Goal: Information Seeking & Learning: Learn about a topic

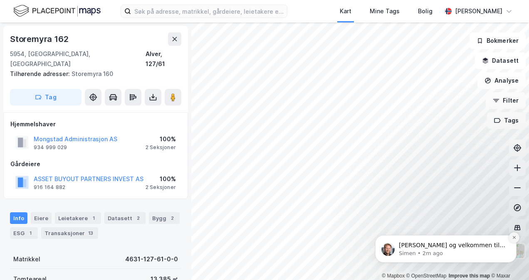
click at [513, 237] on icon "Dismiss notification" at bounding box center [514, 237] width 3 height 3
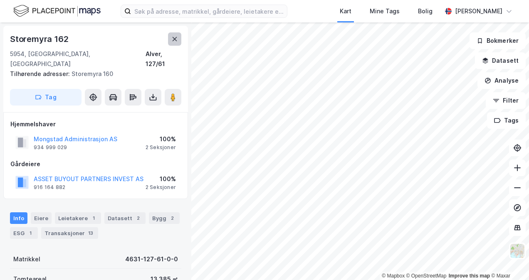
click at [176, 40] on icon at bounding box center [175, 39] width 5 height 4
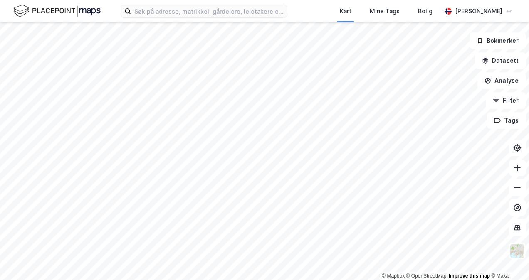
click at [452, 278] on div "© Mapbox © OpenStreetMap Improve this map © Maxar" at bounding box center [264, 151] width 529 height 258
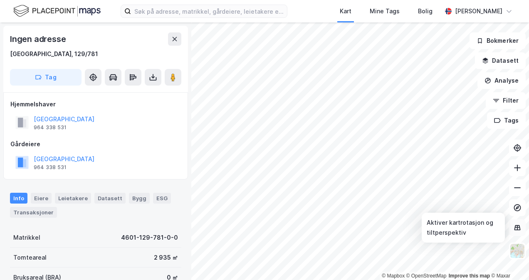
click at [519, 226] on icon at bounding box center [518, 228] width 6 height 5
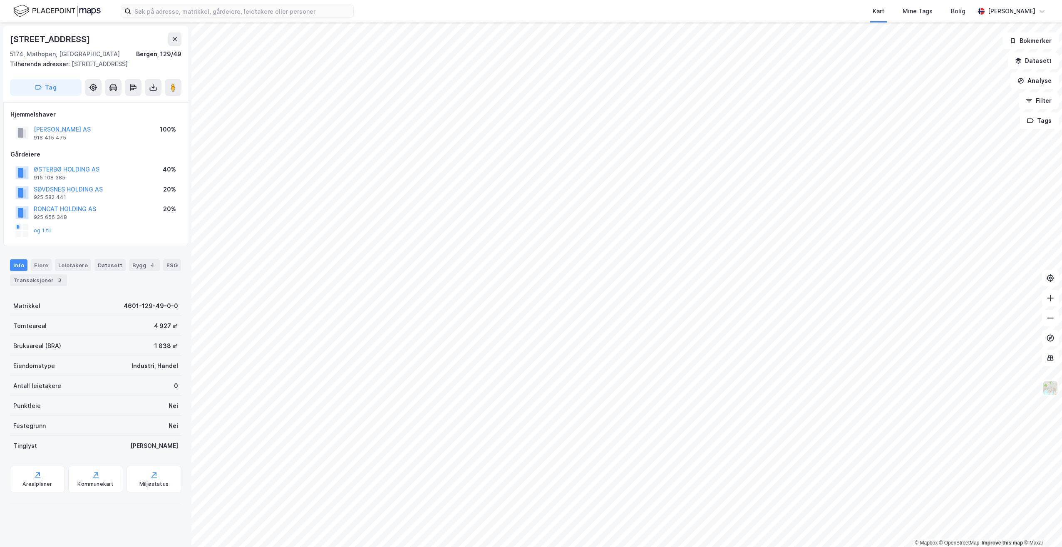
click at [55, 9] on img at bounding box center [56, 11] width 87 height 15
click at [33, 287] on div "Info Eiere Leietakere Datasett Bygg 4 ESG Transaksjoner 3" at bounding box center [95, 269] width 191 height 40
click at [33, 281] on div "Transaksjoner 3" at bounding box center [38, 280] width 57 height 12
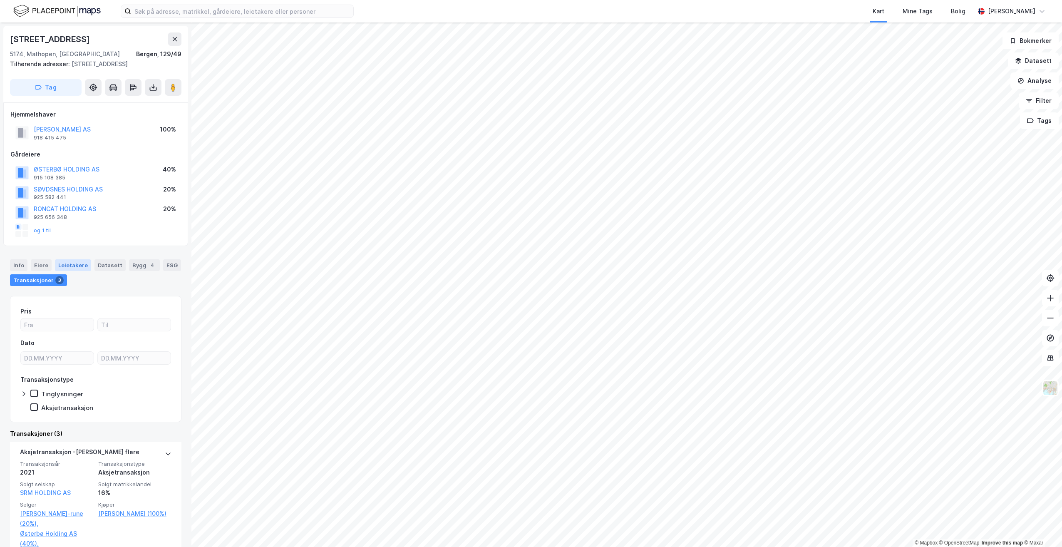
click at [63, 263] on div "Leietakere" at bounding box center [73, 265] width 36 height 12
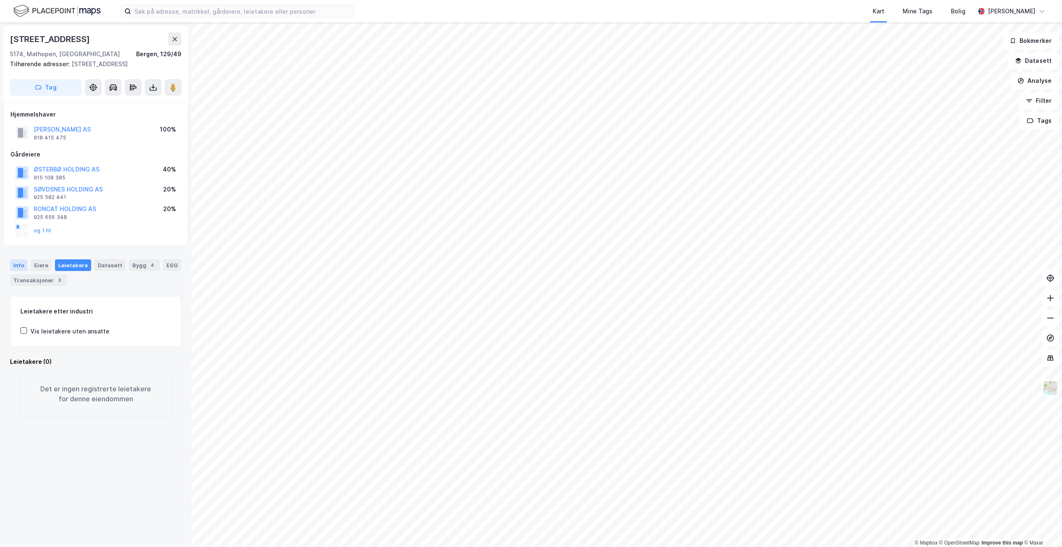
click at [22, 263] on div "Info" at bounding box center [18, 265] width 17 height 12
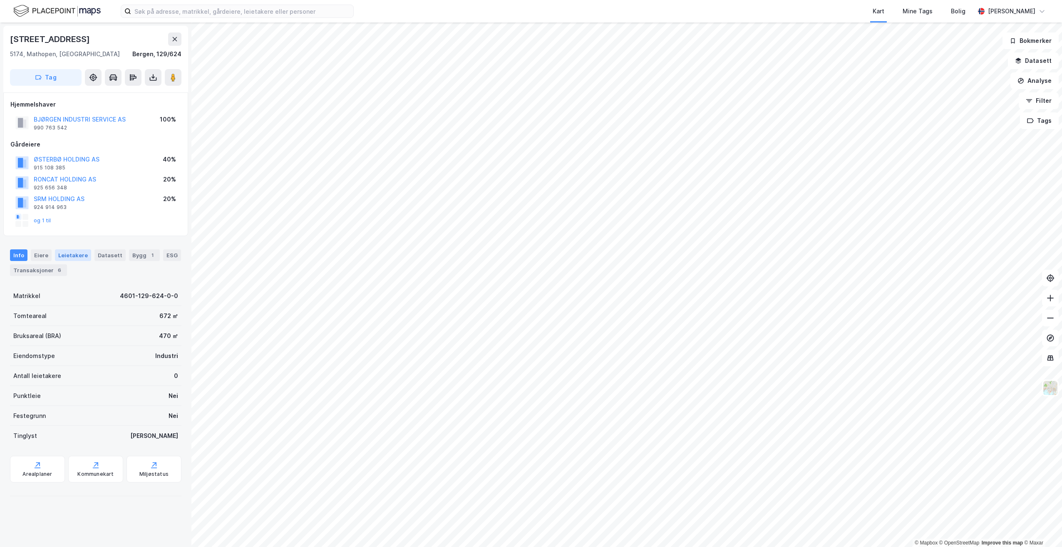
click at [75, 259] on div "Leietakere" at bounding box center [73, 255] width 36 height 12
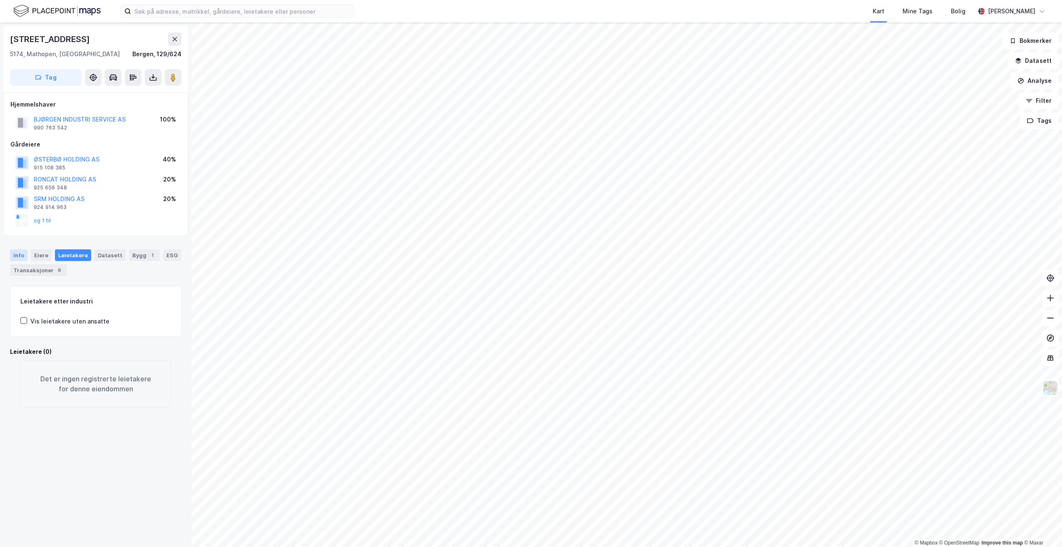
click at [21, 258] on div "Info" at bounding box center [18, 255] width 17 height 12
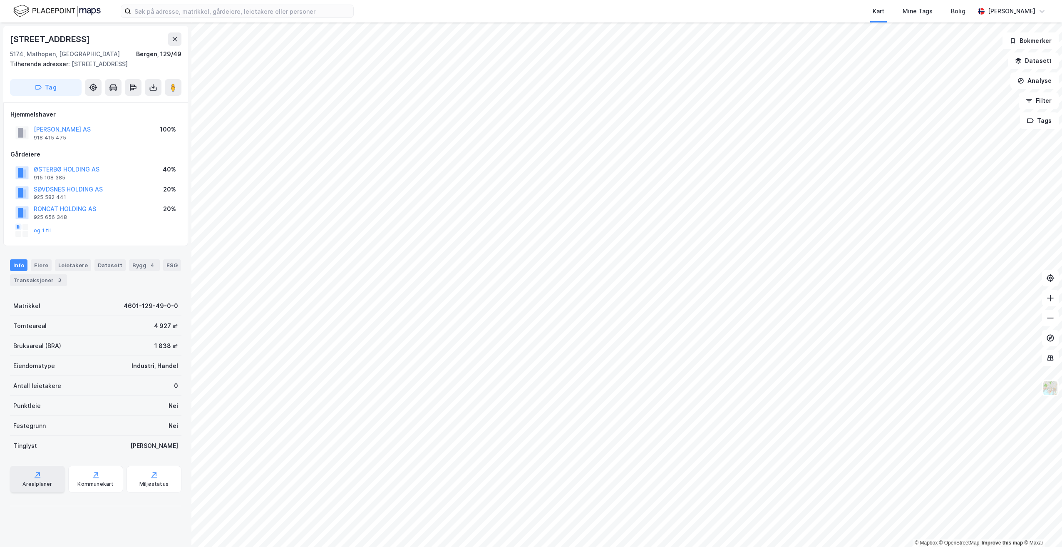
click at [41, 481] on div "Arealplaner" at bounding box center [37, 484] width 30 height 7
drag, startPoint x: 78, startPoint y: 476, endPoint x: 152, endPoint y: 255, distance: 233.9
click at [78, 477] on div "Kommunekart" at bounding box center [95, 479] width 55 height 27
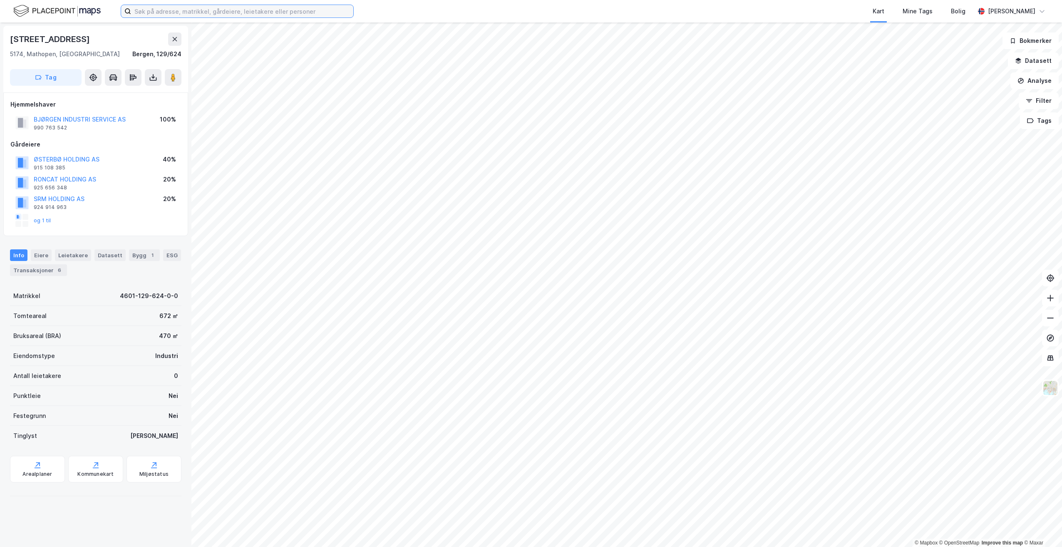
click at [164, 13] on input at bounding box center [242, 11] width 222 height 12
paste input "Håkonshellaveien"
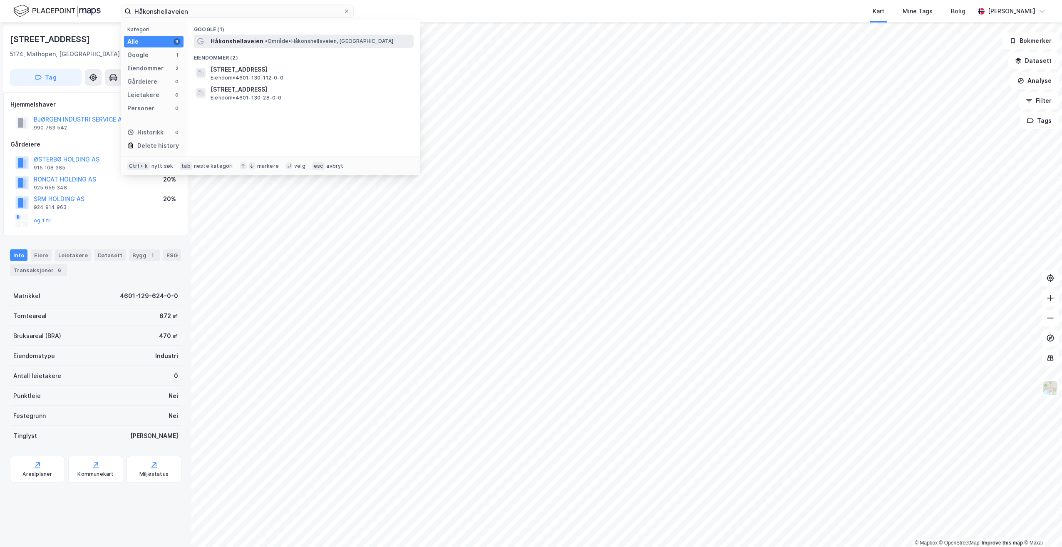
click at [270, 38] on span "• Område • Håkonshellaveien, Laksevåg" at bounding box center [329, 41] width 129 height 7
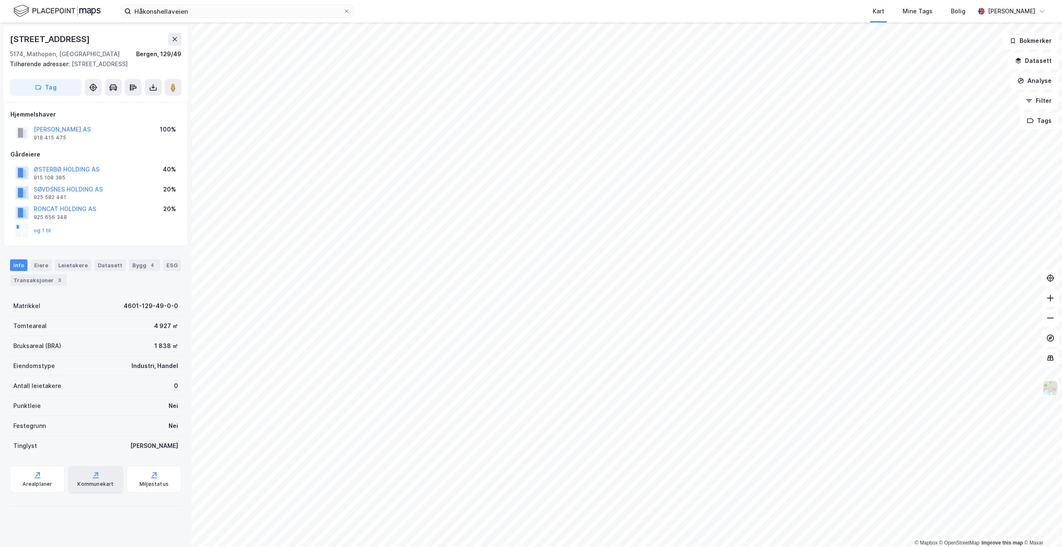
click at [85, 482] on div "Kommunekart" at bounding box center [95, 484] width 36 height 7
drag, startPoint x: 208, startPoint y: 15, endPoint x: 130, endPoint y: 15, distance: 77.4
click at [130, 15] on label "Håkonshellaveien" at bounding box center [237, 11] width 233 height 13
paste input "Gnr. 129 bnr. 2"
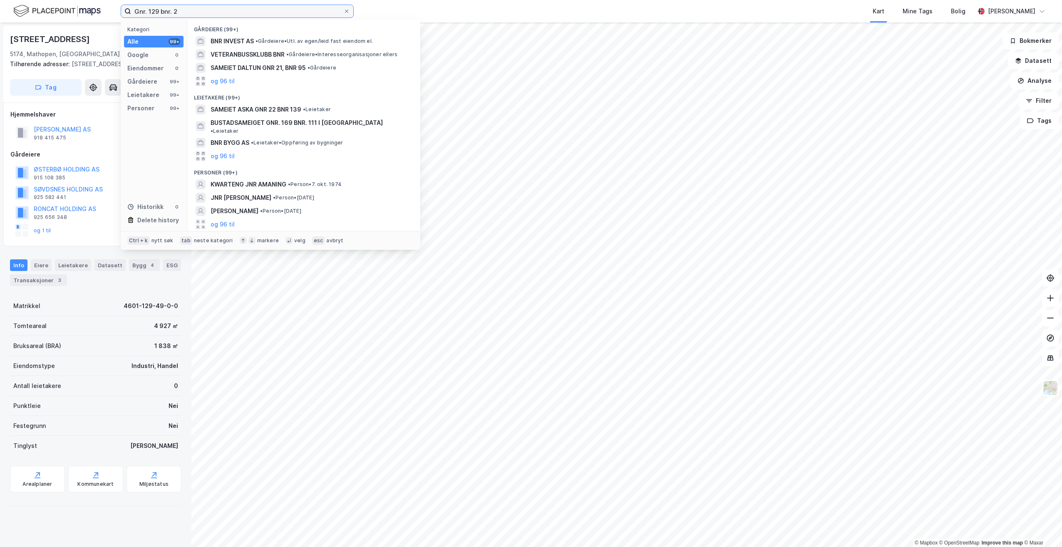
click at [135, 13] on input "Gnr. 129 bnr. 2" at bounding box center [237, 11] width 212 height 12
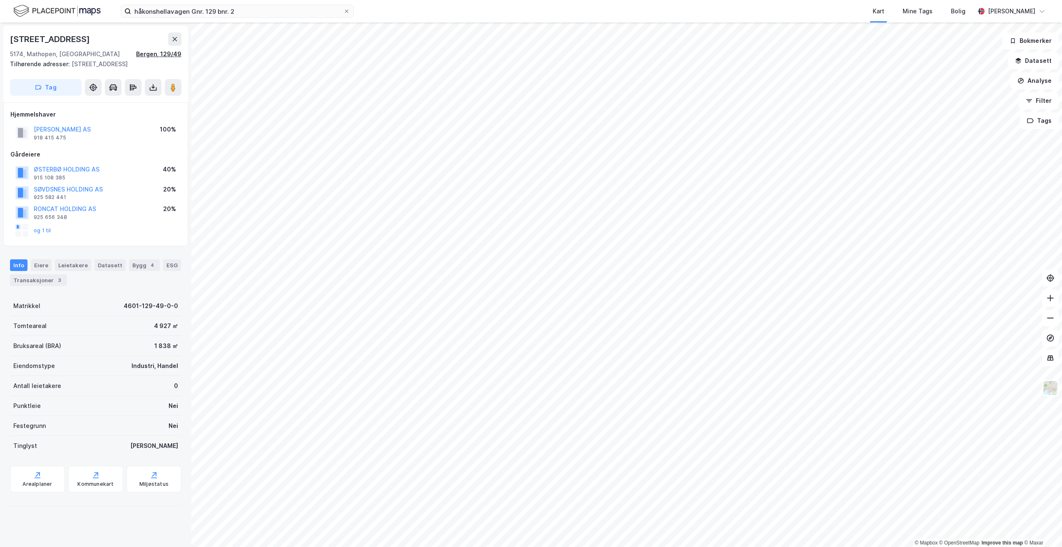
click at [166, 55] on div "Bergen, 129/49" at bounding box center [158, 54] width 45 height 10
click at [176, 41] on icon at bounding box center [175, 39] width 5 height 4
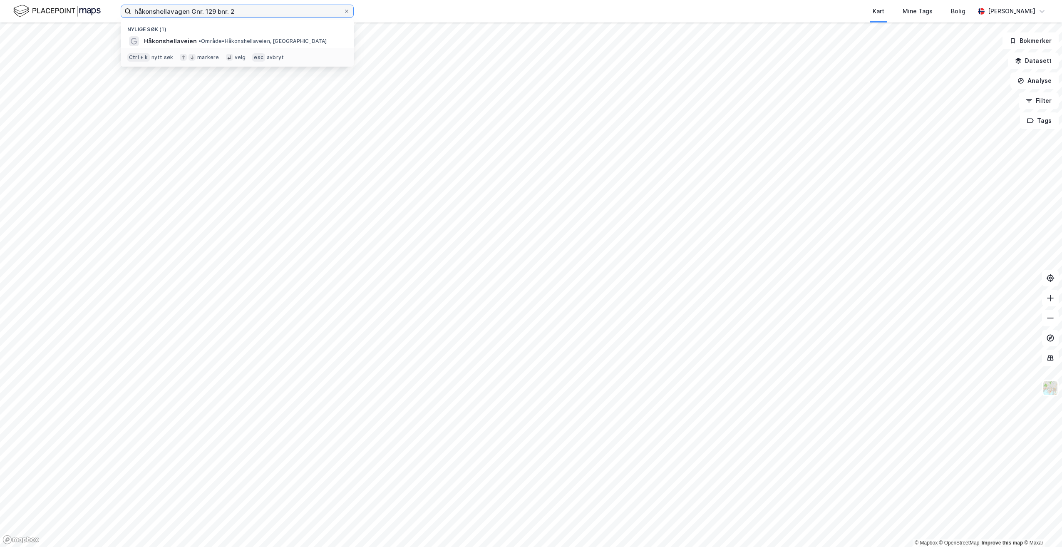
drag, startPoint x: 204, startPoint y: 12, endPoint x: 134, endPoint y: 18, distance: 70.6
click at [134, 18] on div "håkonshellavagen Gnr. 129 bnr. 2 Nylige søk (1) Håkonshellaveien • Område • Håk…" at bounding box center [531, 11] width 1062 height 22
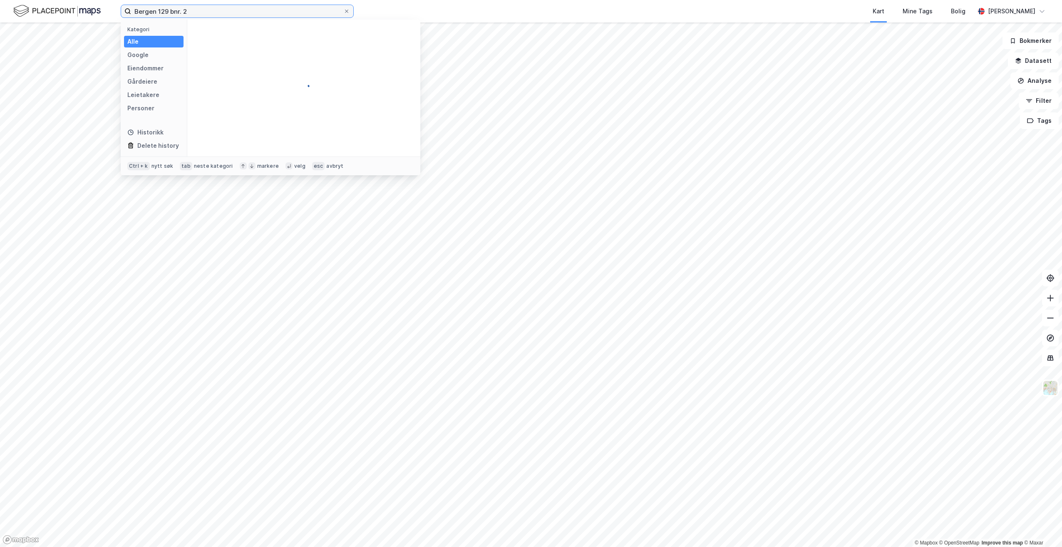
click at [193, 11] on input "Bergen 129 bnr. 2" at bounding box center [237, 11] width 212 height 12
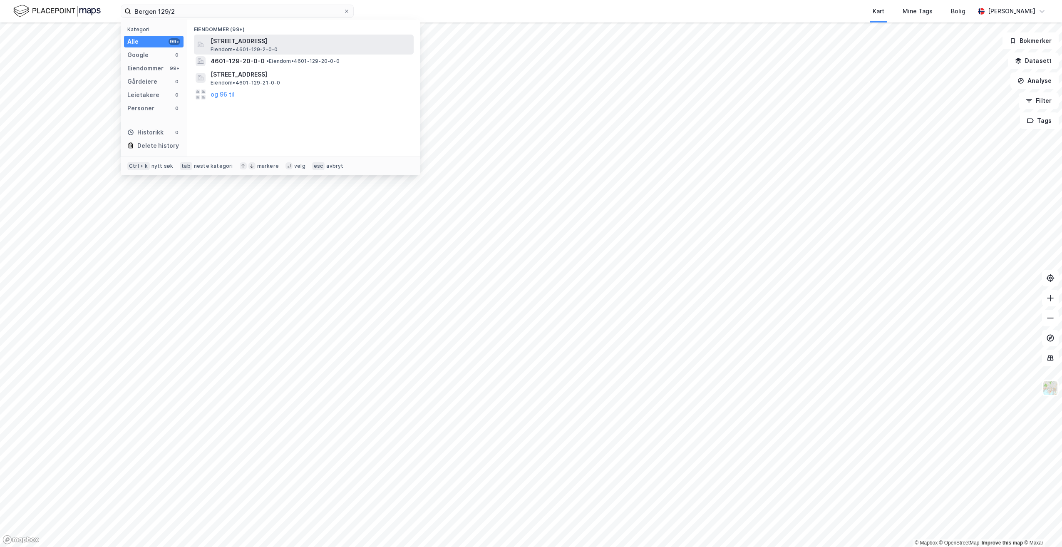
click at [277, 45] on span "Håkonshellaveien 172, 5174, MATHOPEN, BERGEN" at bounding box center [311, 41] width 200 height 10
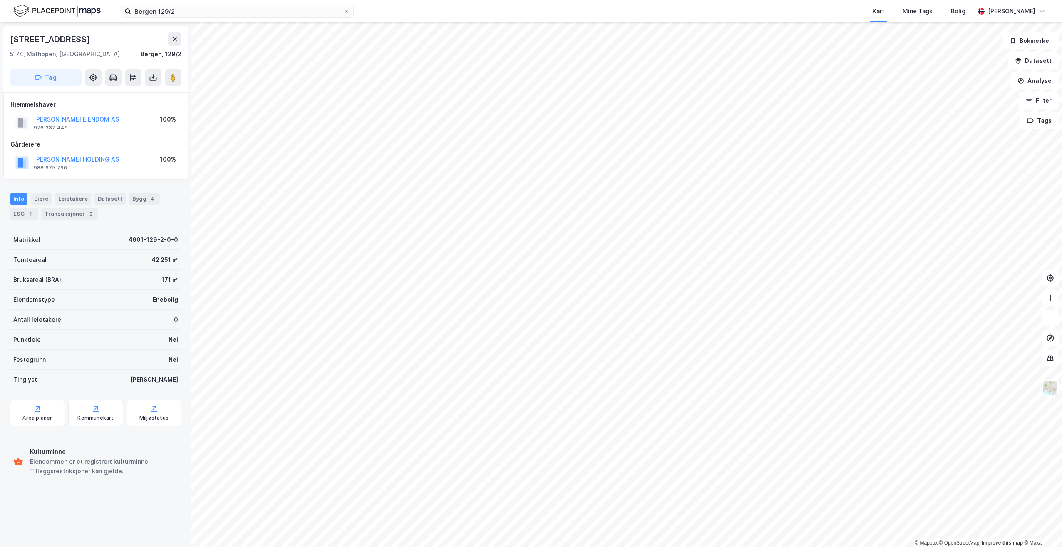
click at [137, 40] on div "Håkonshellaveien 172" at bounding box center [95, 38] width 171 height 13
click at [157, 54] on div "Bergen, 129/2" at bounding box center [161, 54] width 41 height 10
click at [208, 18] on div "Bergen 129/2 Kart Mine Tags Bolig Severin Korgerud" at bounding box center [531, 11] width 1062 height 22
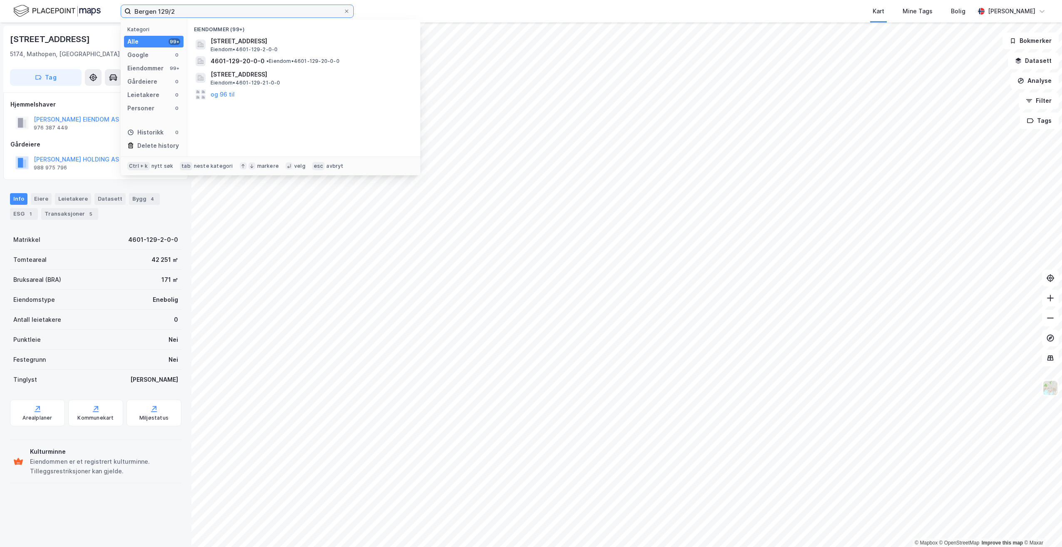
click at [212, 13] on input "Bergen 129/2" at bounding box center [237, 11] width 212 height 12
click at [267, 55] on span "Vatnaneset 15, 5174, MATHOPEN, BERGEN" at bounding box center [239, 55] width 57 height 10
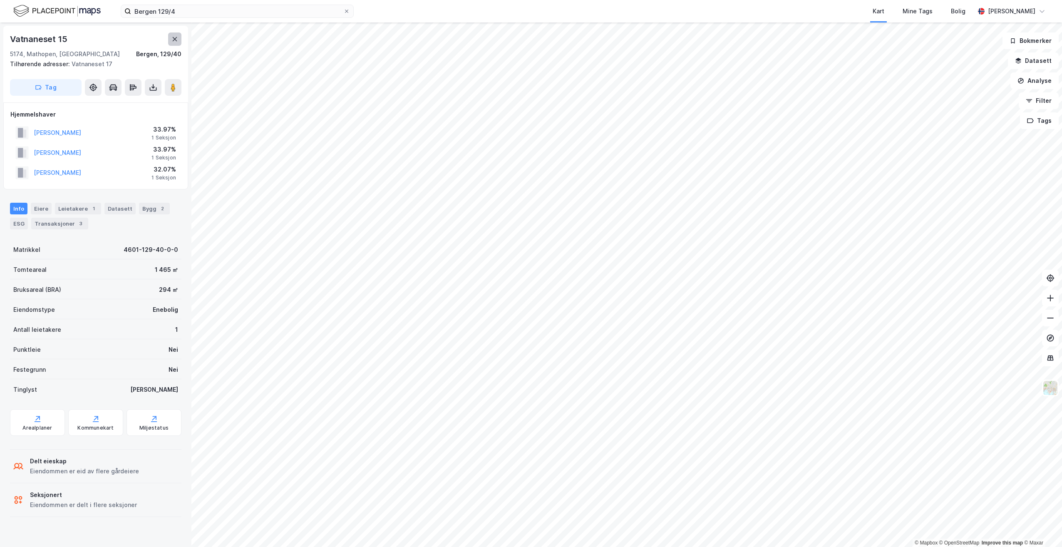
click at [172, 40] on icon at bounding box center [174, 39] width 7 height 7
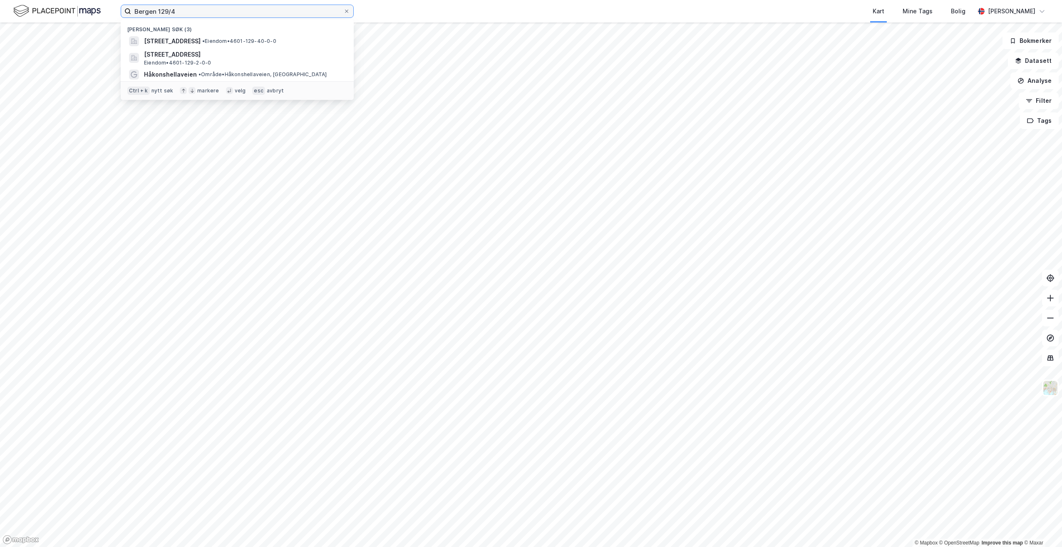
click at [188, 14] on input "Bergen 129/4" at bounding box center [237, 11] width 212 height 12
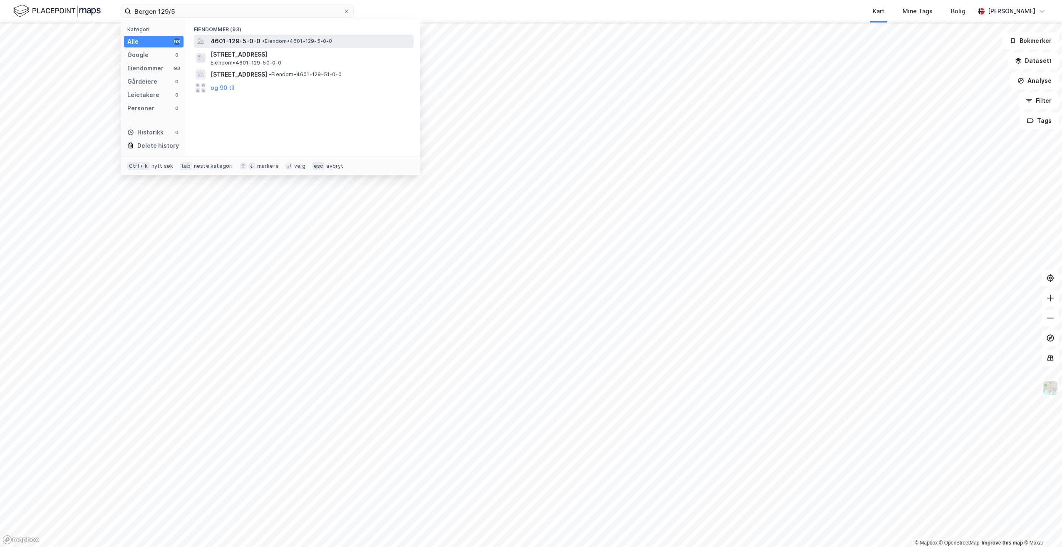
click at [282, 37] on div "4601-129-5-0-0 • Eiendom • 4601-129-5-0-0" at bounding box center [311, 41] width 201 height 10
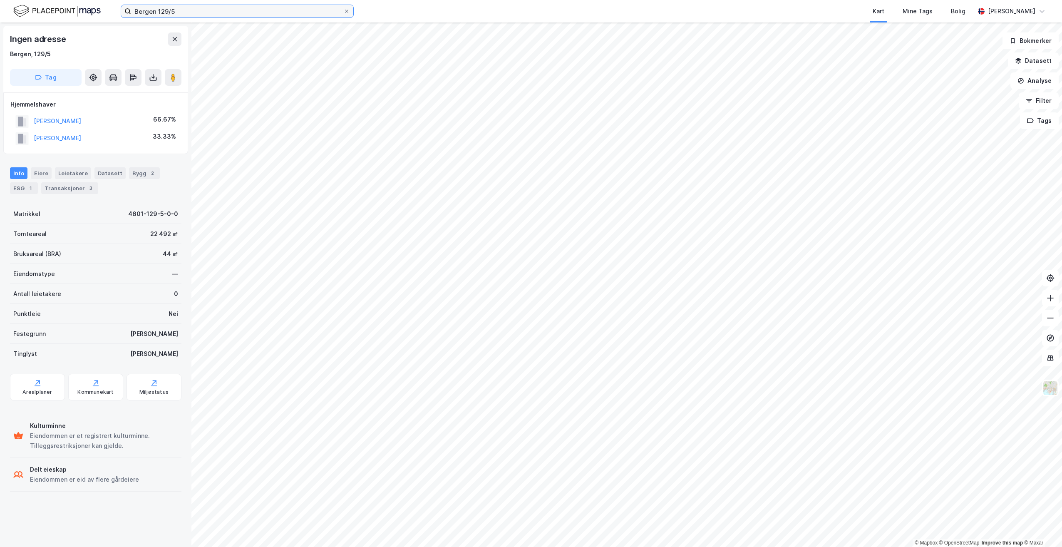
click at [188, 15] on input "Bergen 129/5" at bounding box center [237, 11] width 212 height 12
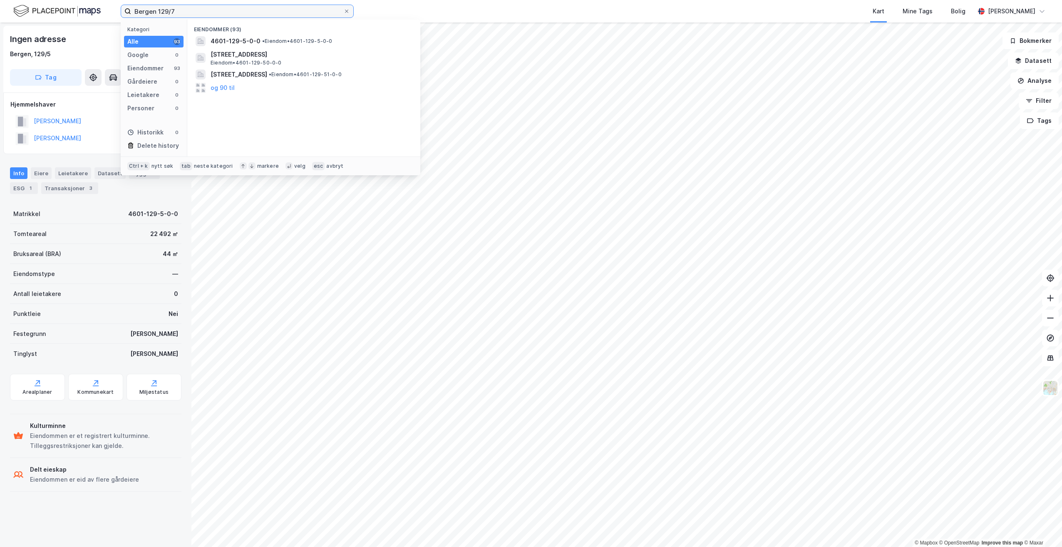
type input "Bergen 129/7"
click at [244, 38] on span "4601-129-7-0-0" at bounding box center [236, 41] width 50 height 10
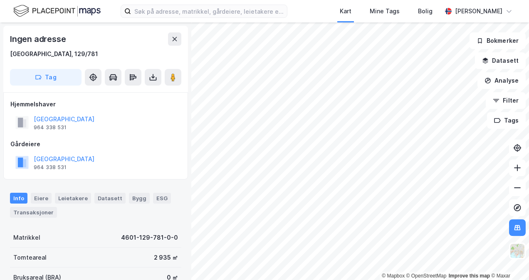
click at [31, 14] on img at bounding box center [56, 11] width 87 height 15
